Goal: Navigation & Orientation: Find specific page/section

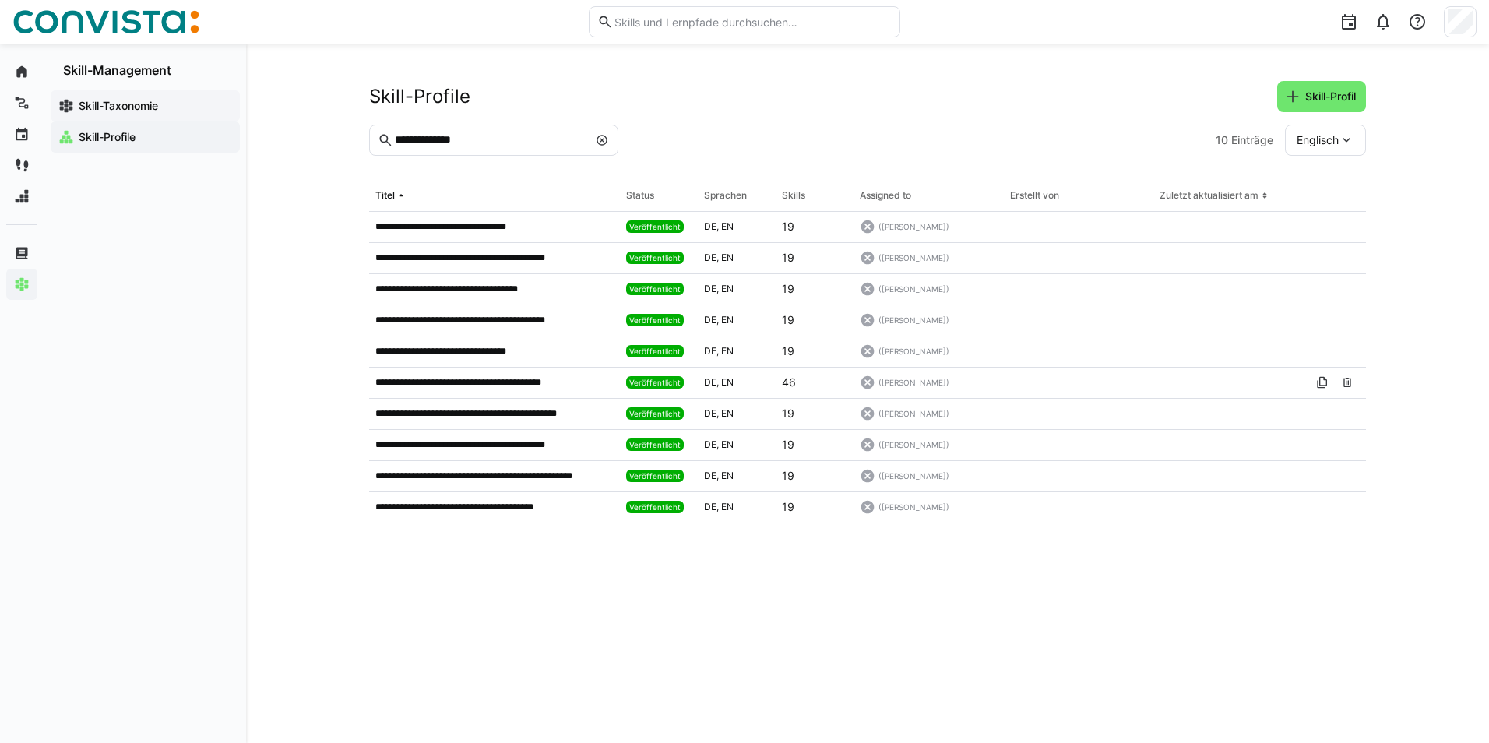
click at [0, 0] on app-navigation-label "Skill-Taxonomie" at bounding box center [0, 0] width 0 height 0
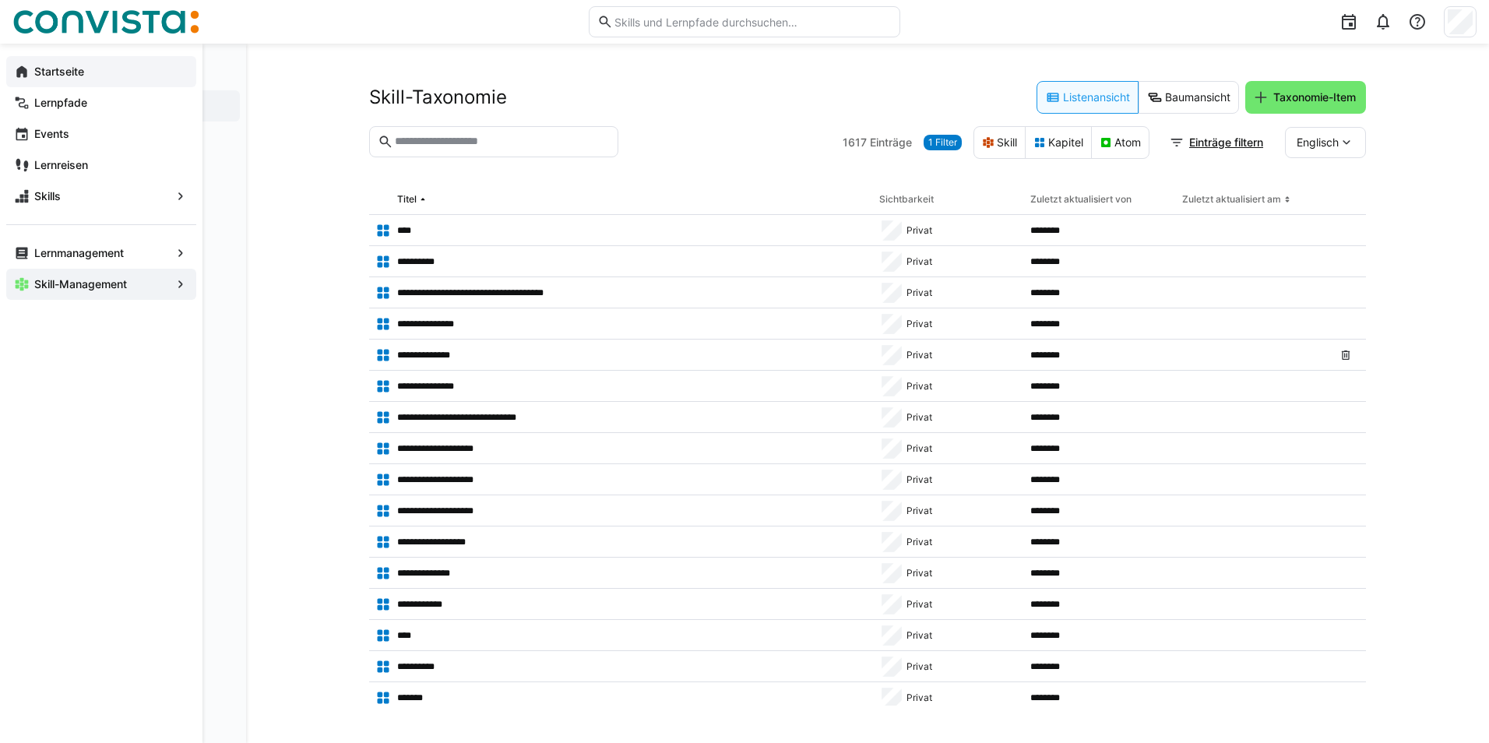
click at [0, 0] on app-navigation-label "Startseite" at bounding box center [0, 0] width 0 height 0
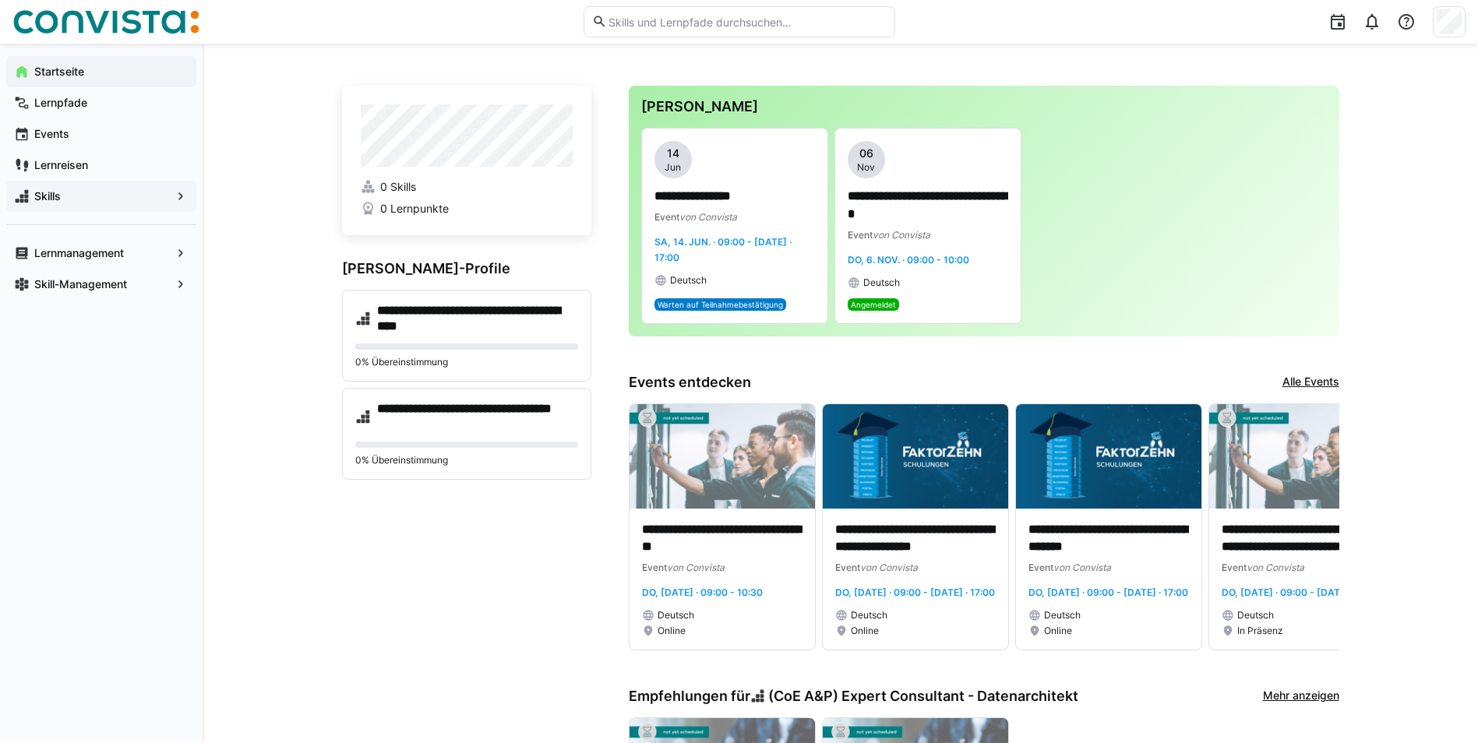
click at [183, 196] on eds-icon at bounding box center [181, 196] width 16 height 16
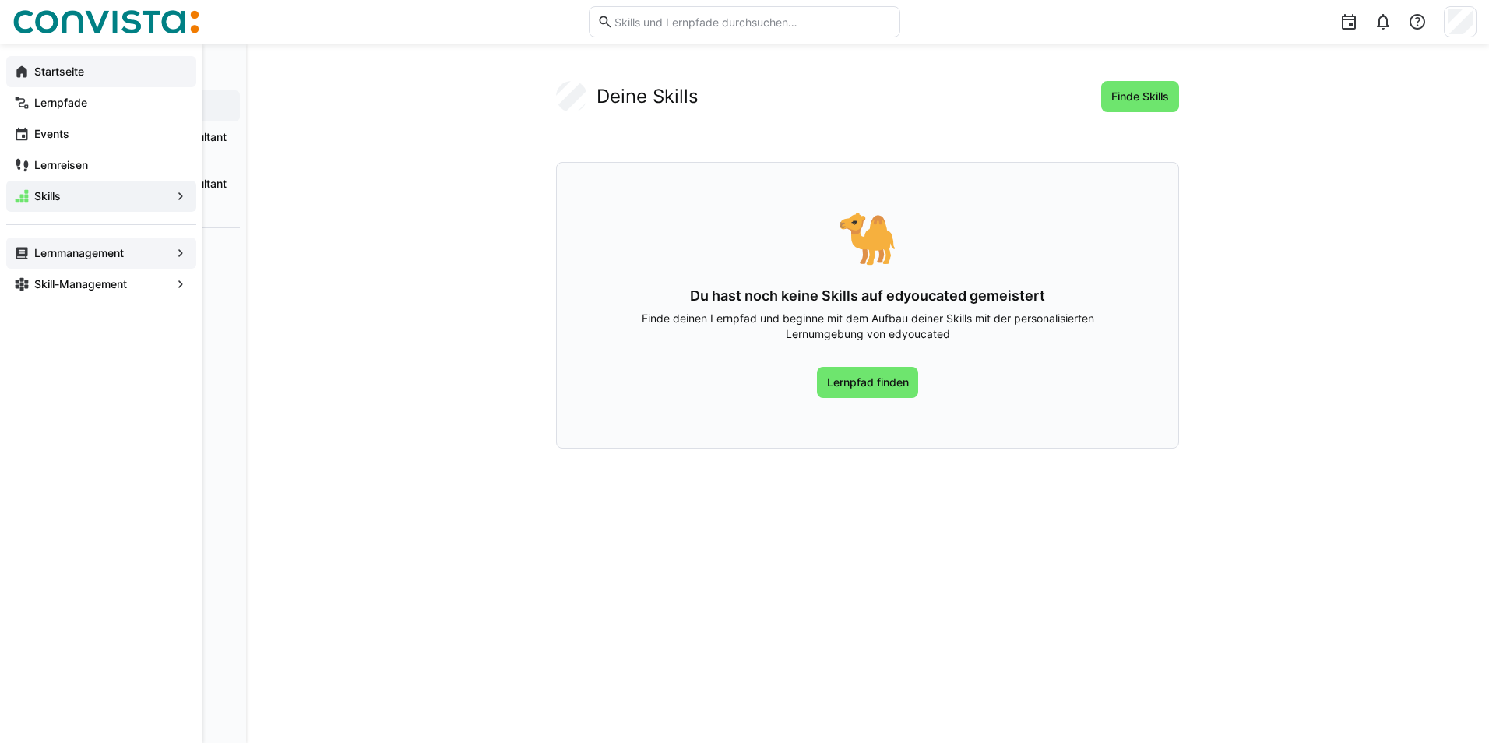
click at [177, 252] on eds-icon at bounding box center [181, 253] width 16 height 16
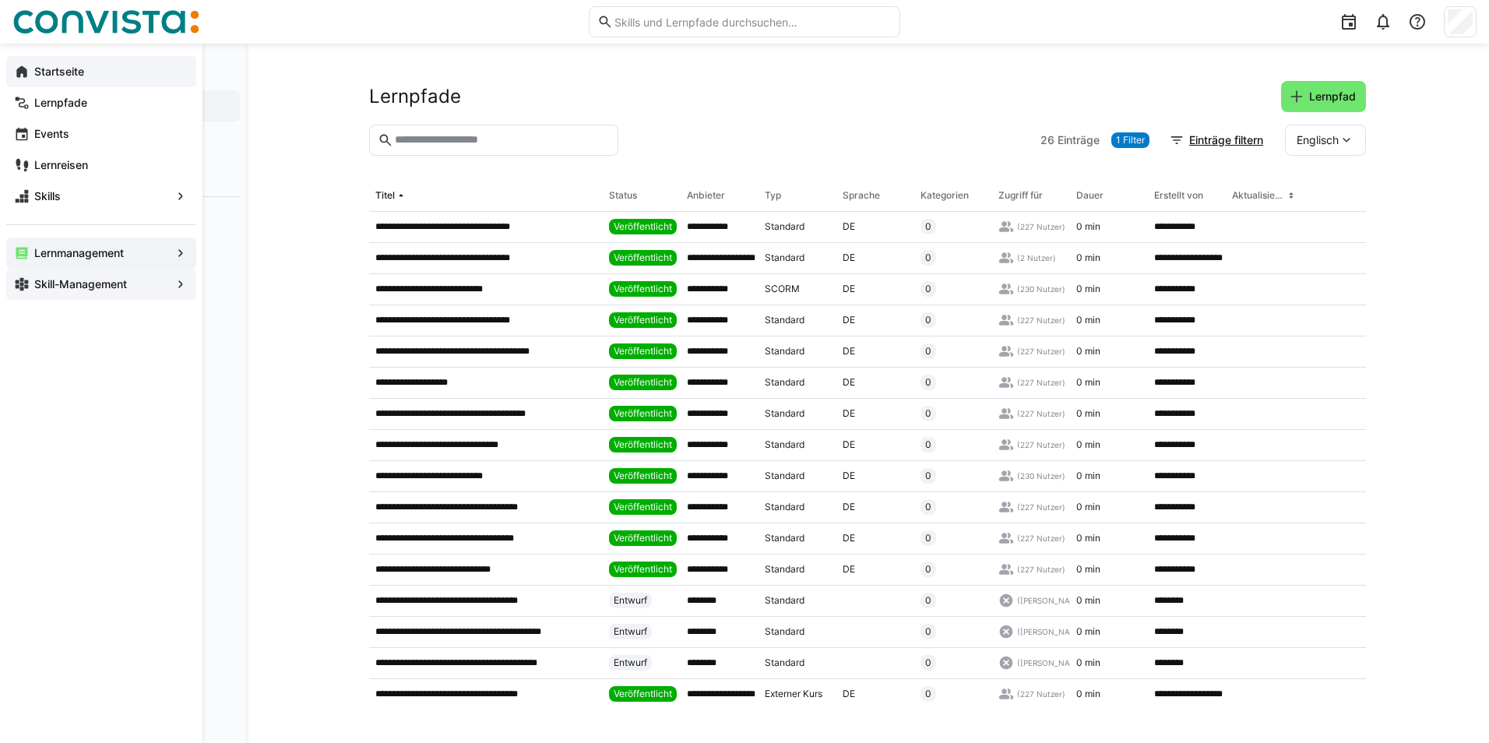
click at [0, 0] on app-navigation-label "Skill-Management" at bounding box center [0, 0] width 0 height 0
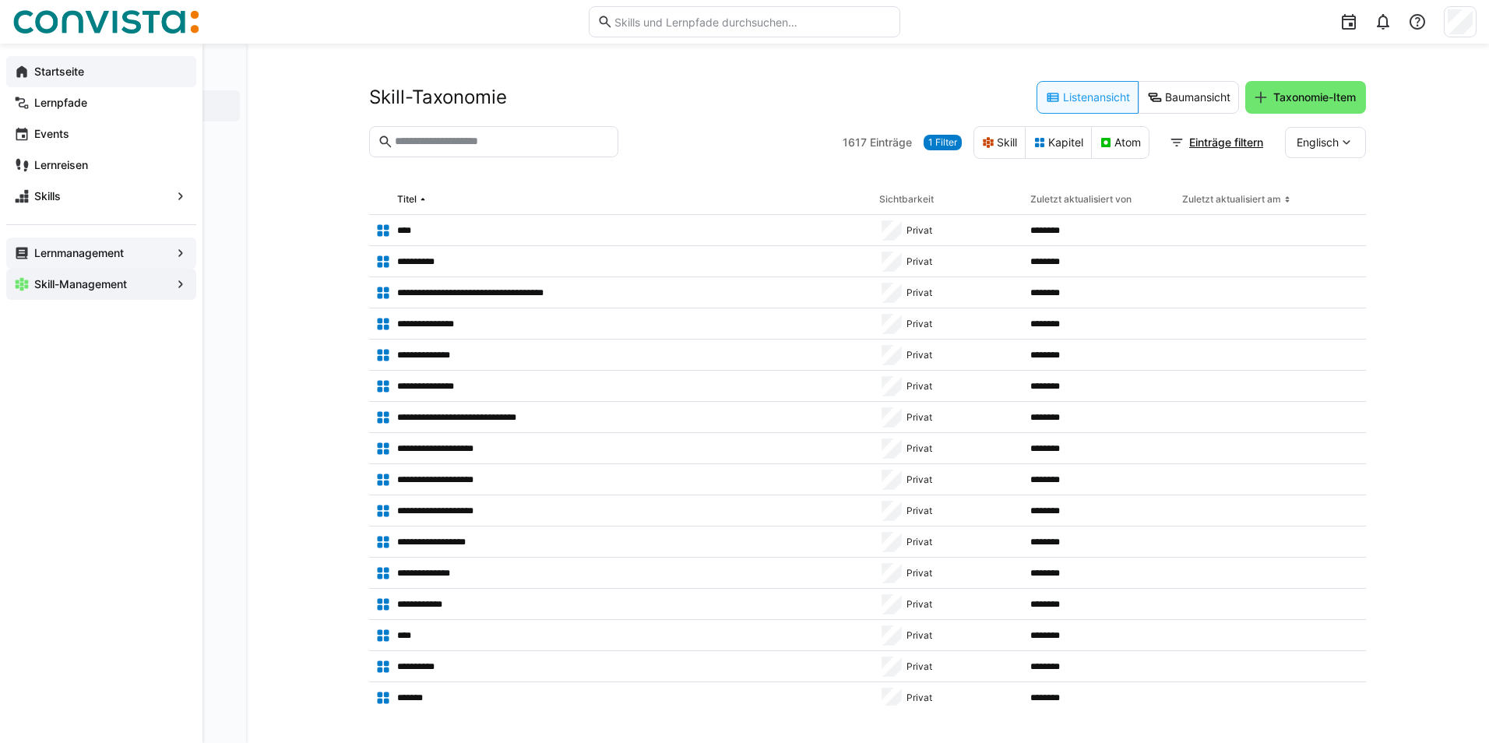
click at [170, 288] on span "Skill-Management" at bounding box center [101, 285] width 139 height 16
click at [44, 78] on span "Startseite" at bounding box center [110, 72] width 157 height 16
